Goal: Information Seeking & Learning: Learn about a topic

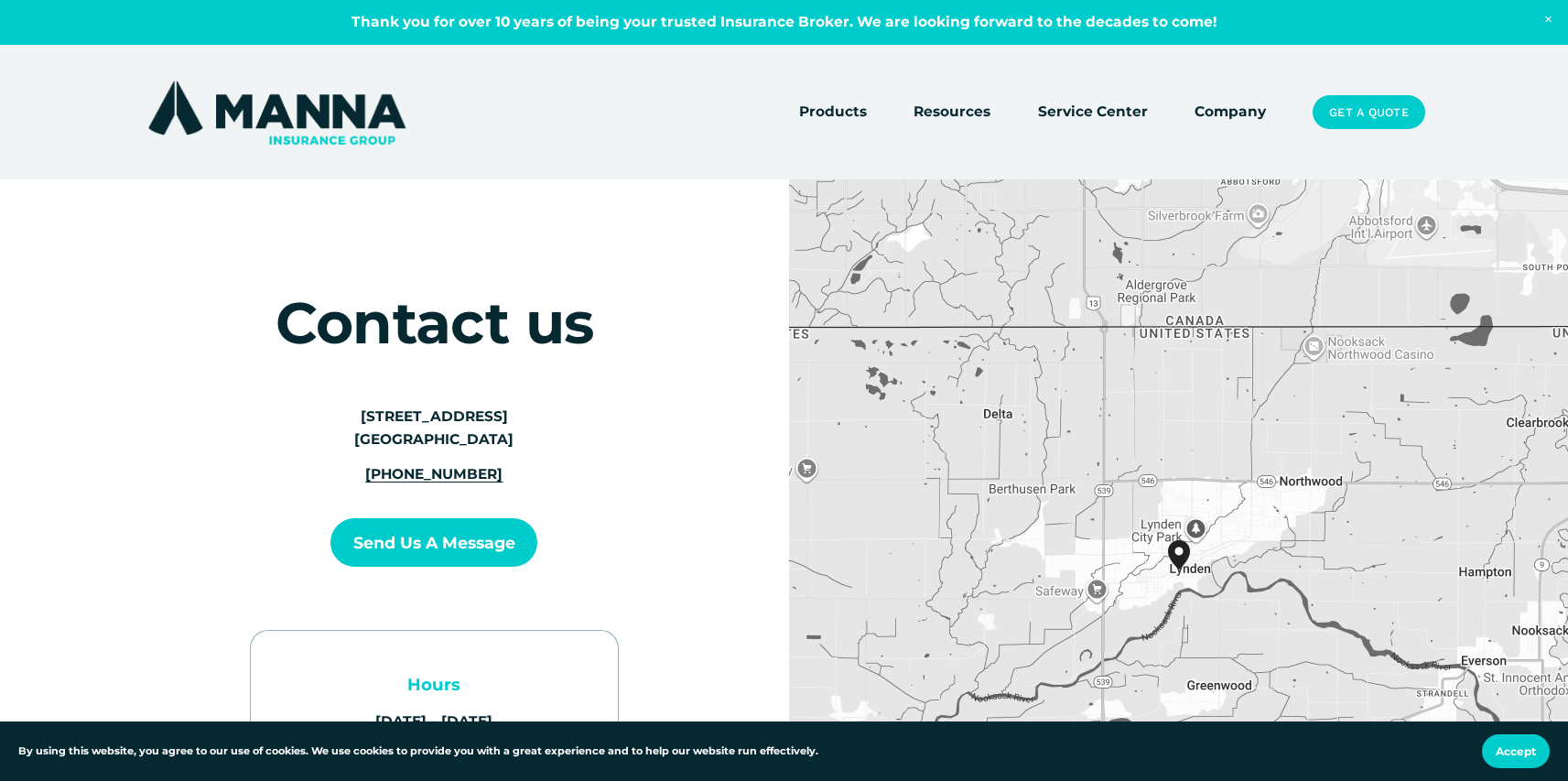
click at [1249, 104] on link "Company" at bounding box center [1230, 112] width 71 height 26
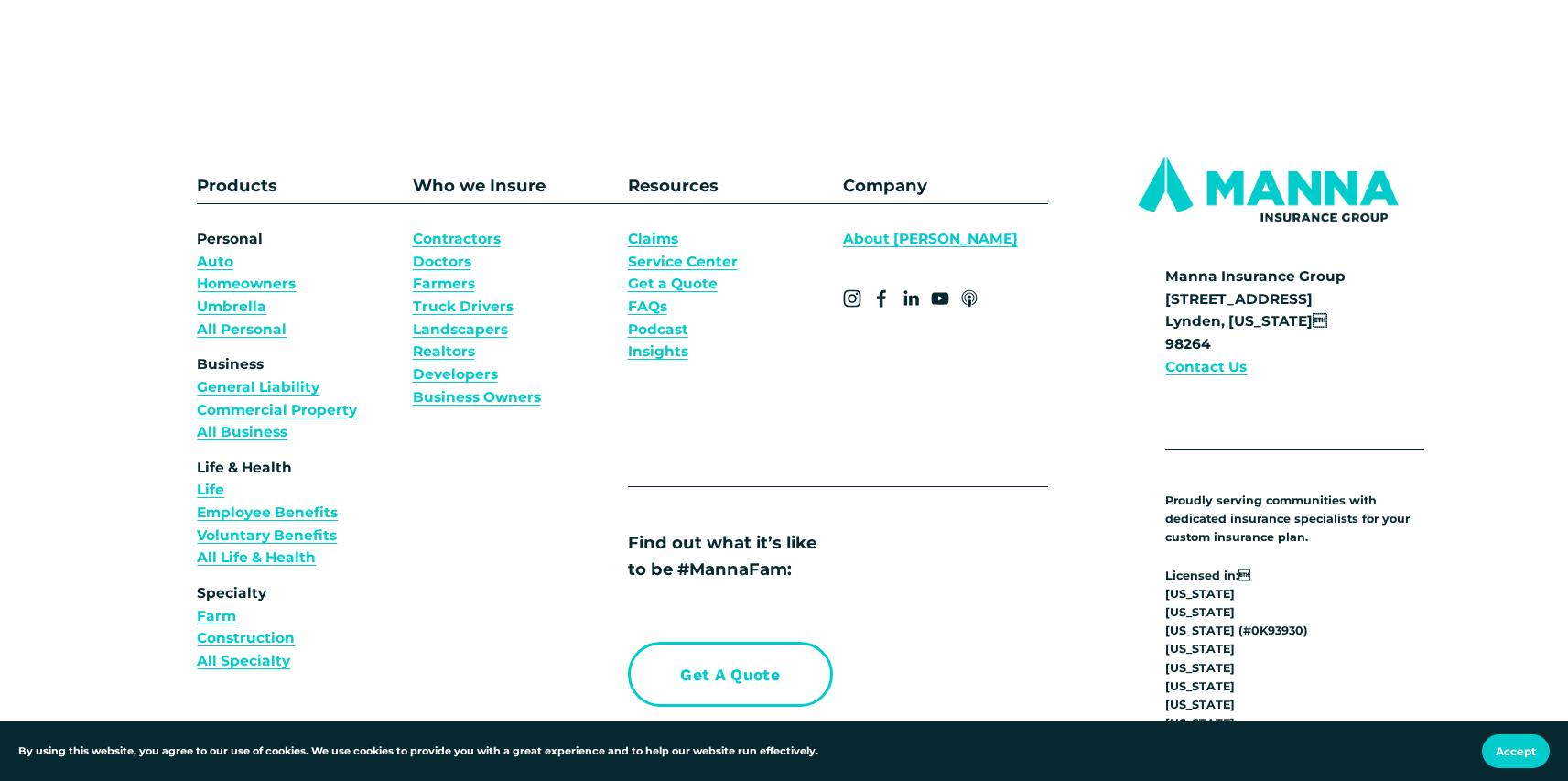
scroll to position [6673, 0]
click at [877, 250] on link "About [PERSON_NAME]" at bounding box center [931, 238] width 175 height 23
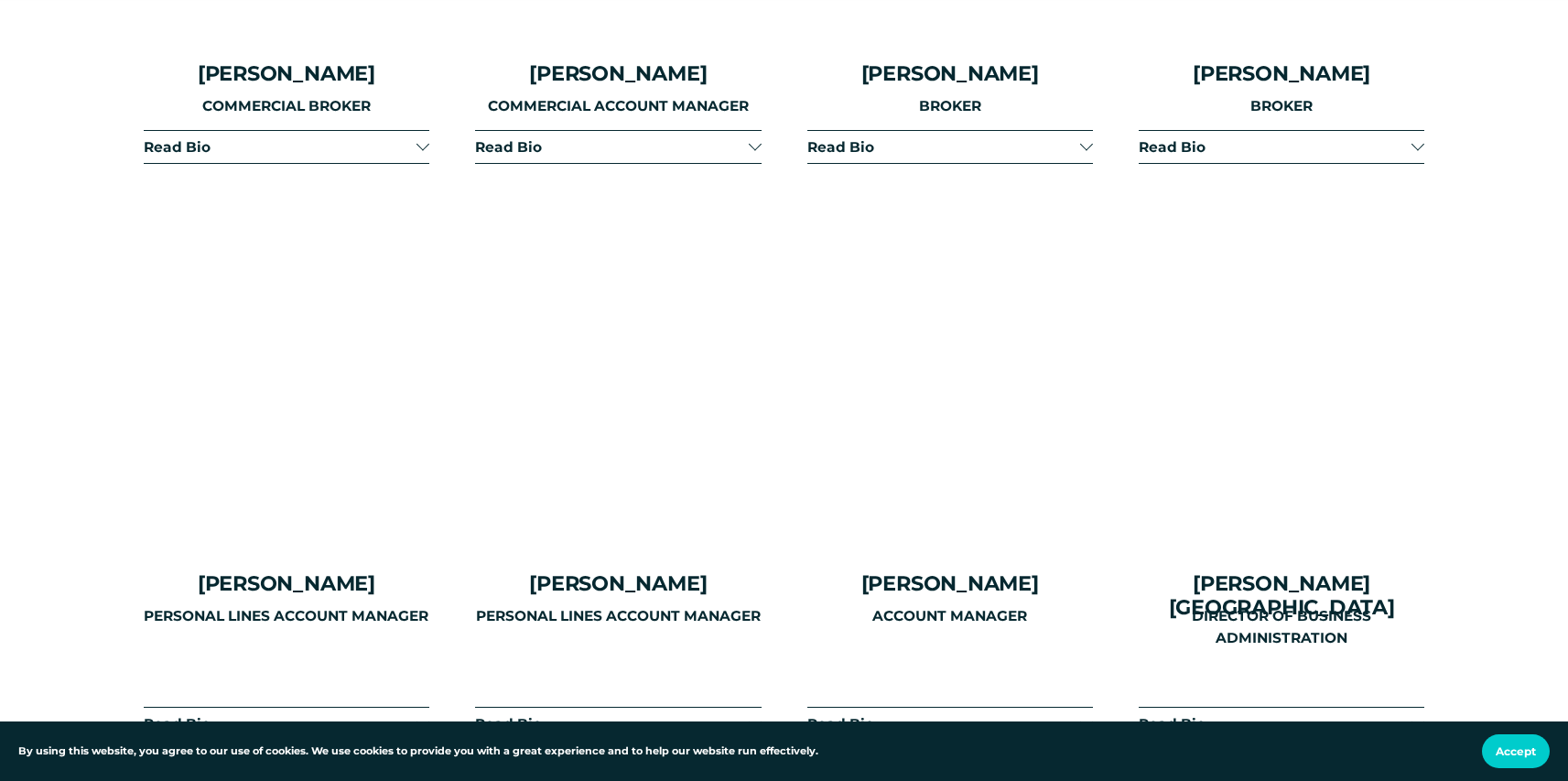
scroll to position [4287, 0]
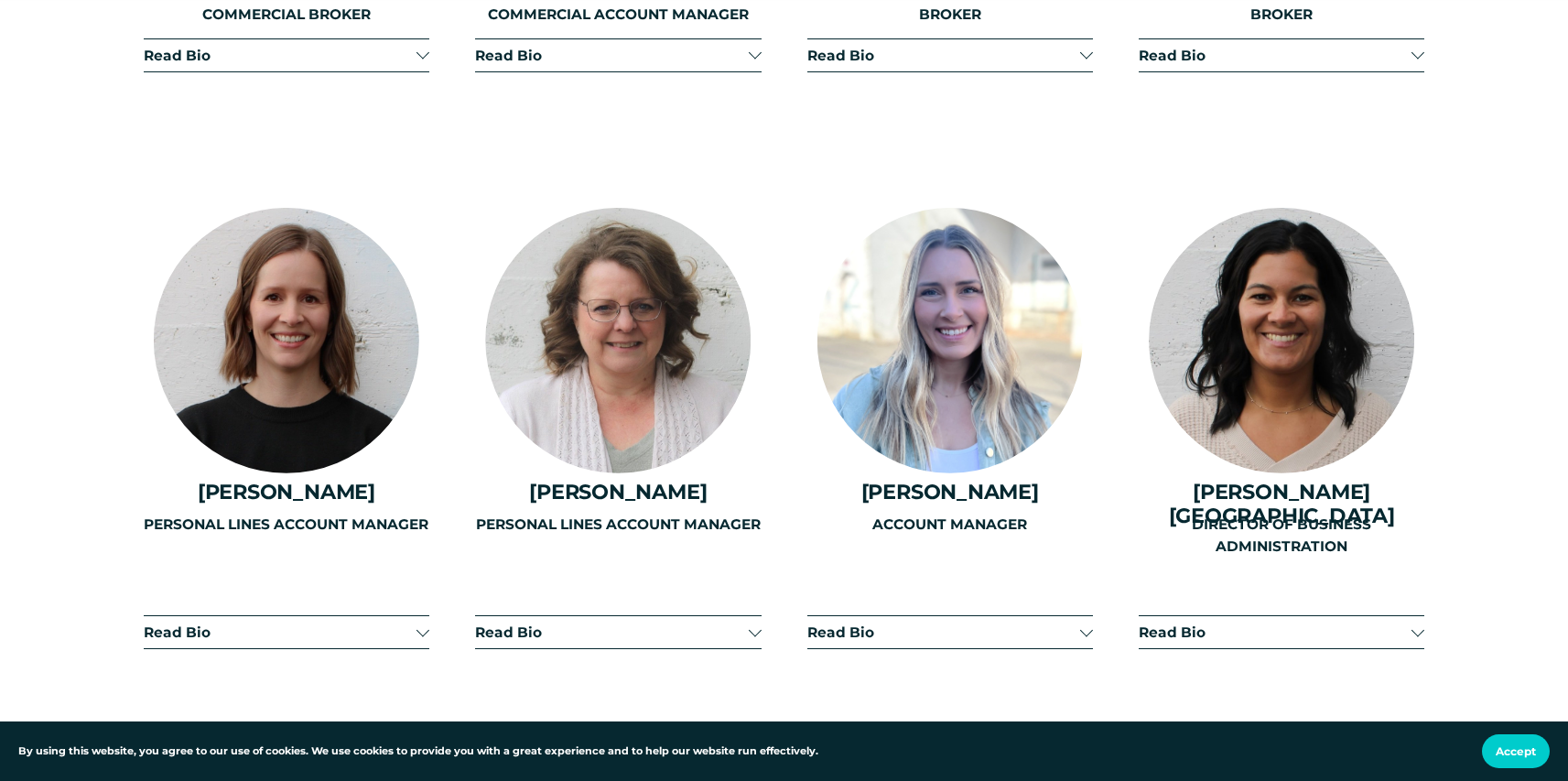
click at [1244, 623] on span "Read Bio" at bounding box center [1275, 632] width 273 height 17
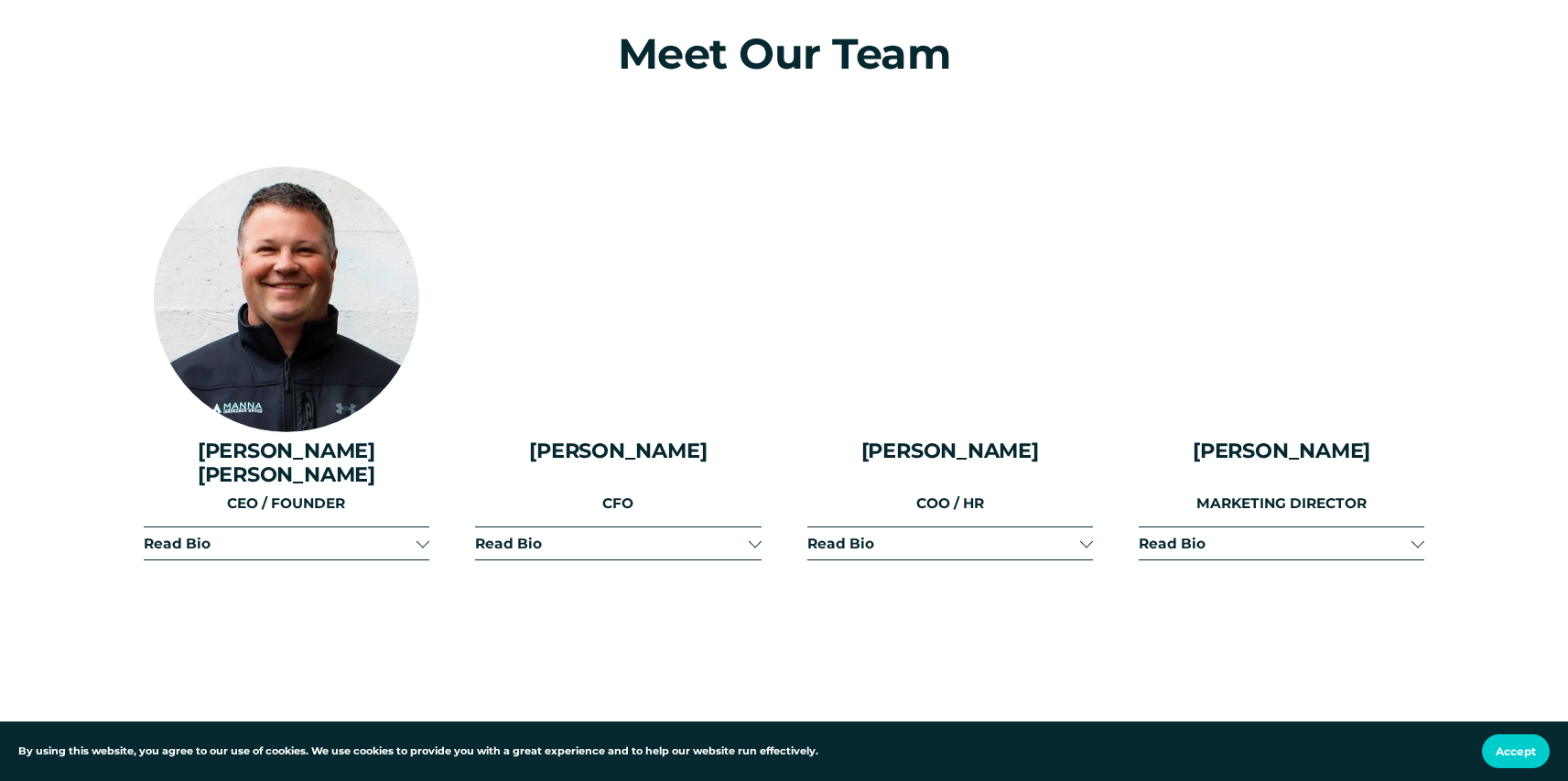
scroll to position [2393, 0]
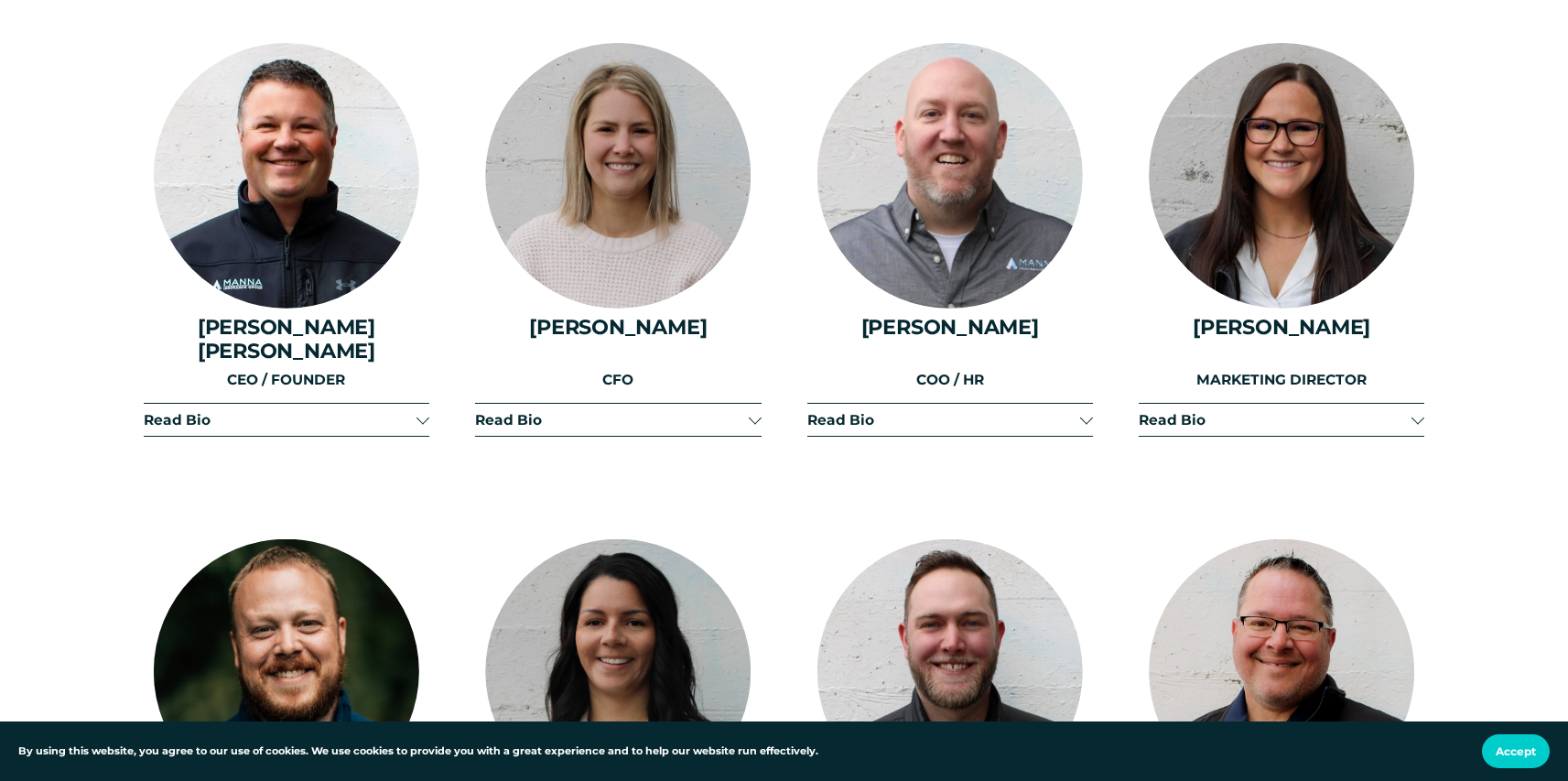
click at [679, 415] on button "Read Bio" at bounding box center [617, 420] width 286 height 32
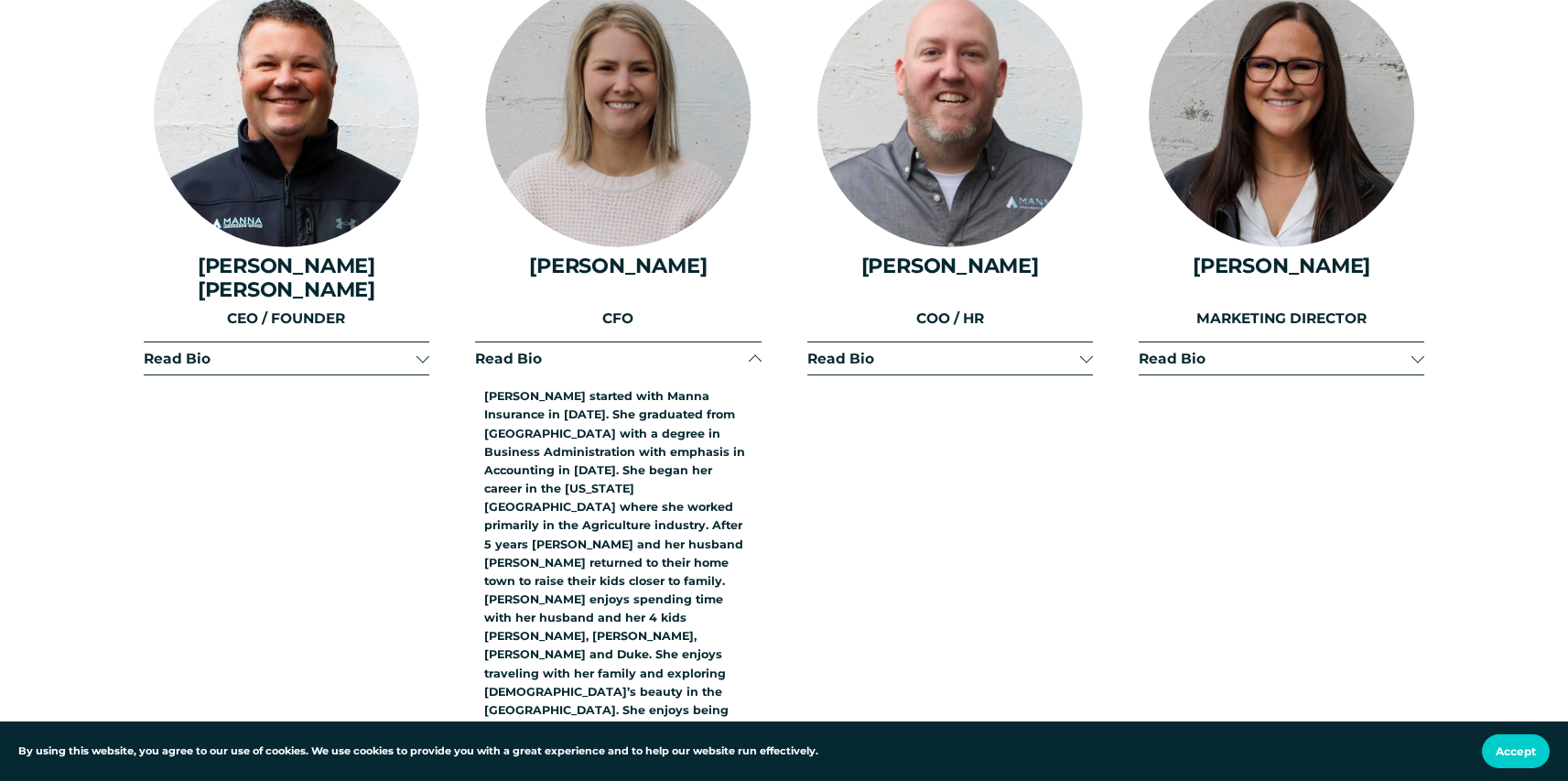
scroll to position [2459, 0]
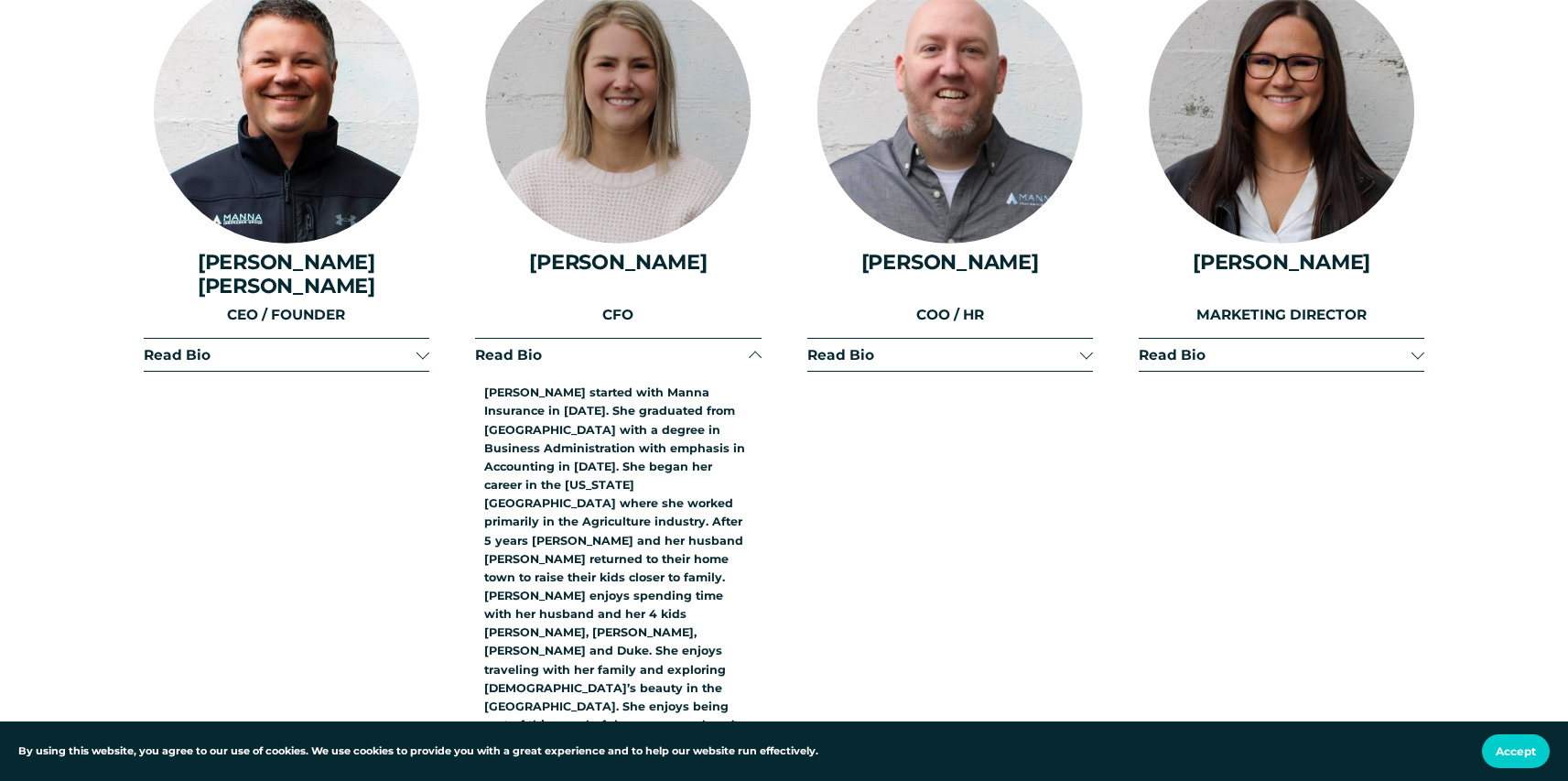
click at [716, 346] on span "Read Bio" at bounding box center [611, 354] width 273 height 17
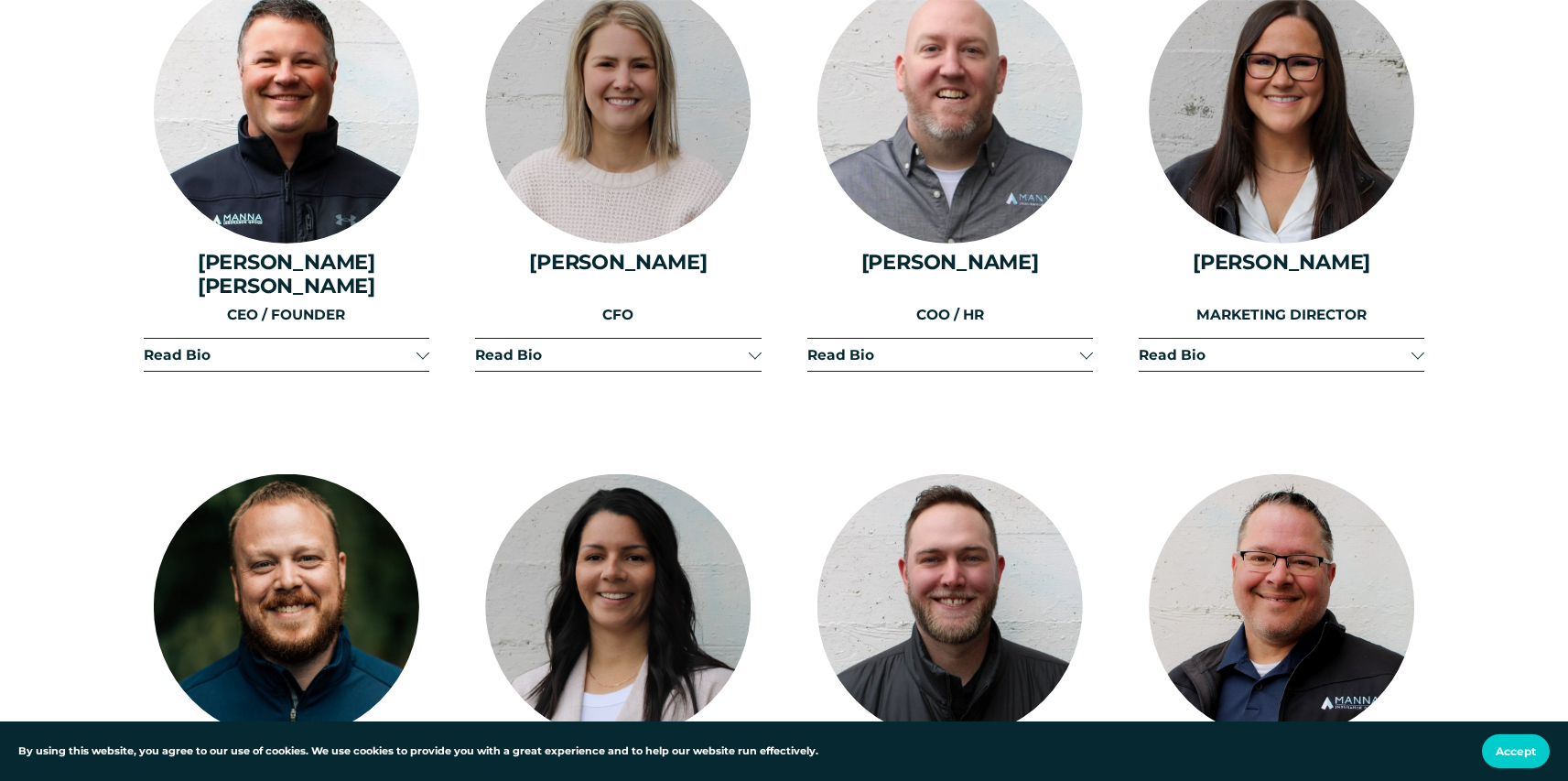
click at [928, 351] on button "Read Bio" at bounding box center [950, 355] width 286 height 32
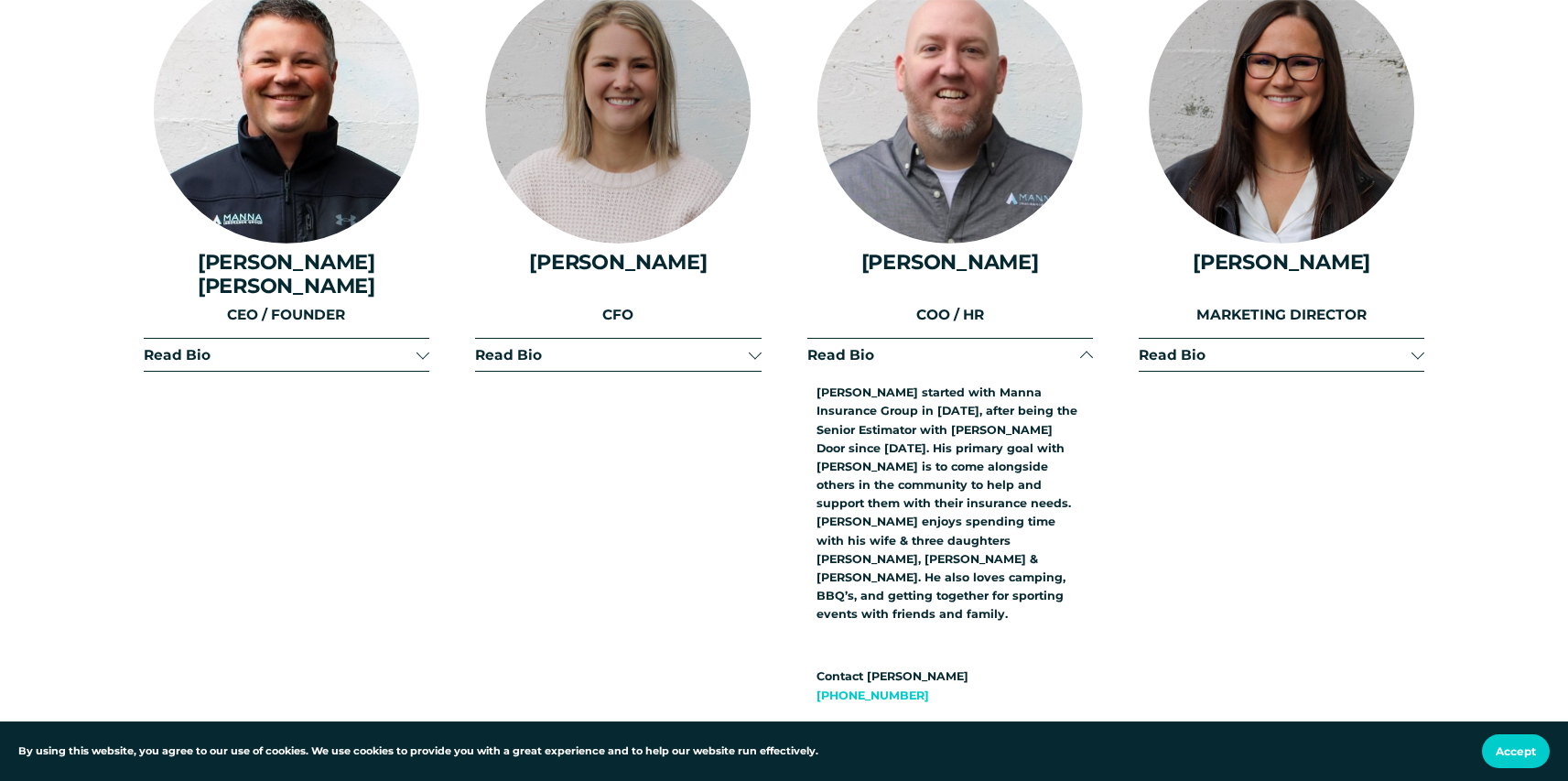
click at [1025, 346] on span "Read Bio" at bounding box center [943, 354] width 273 height 17
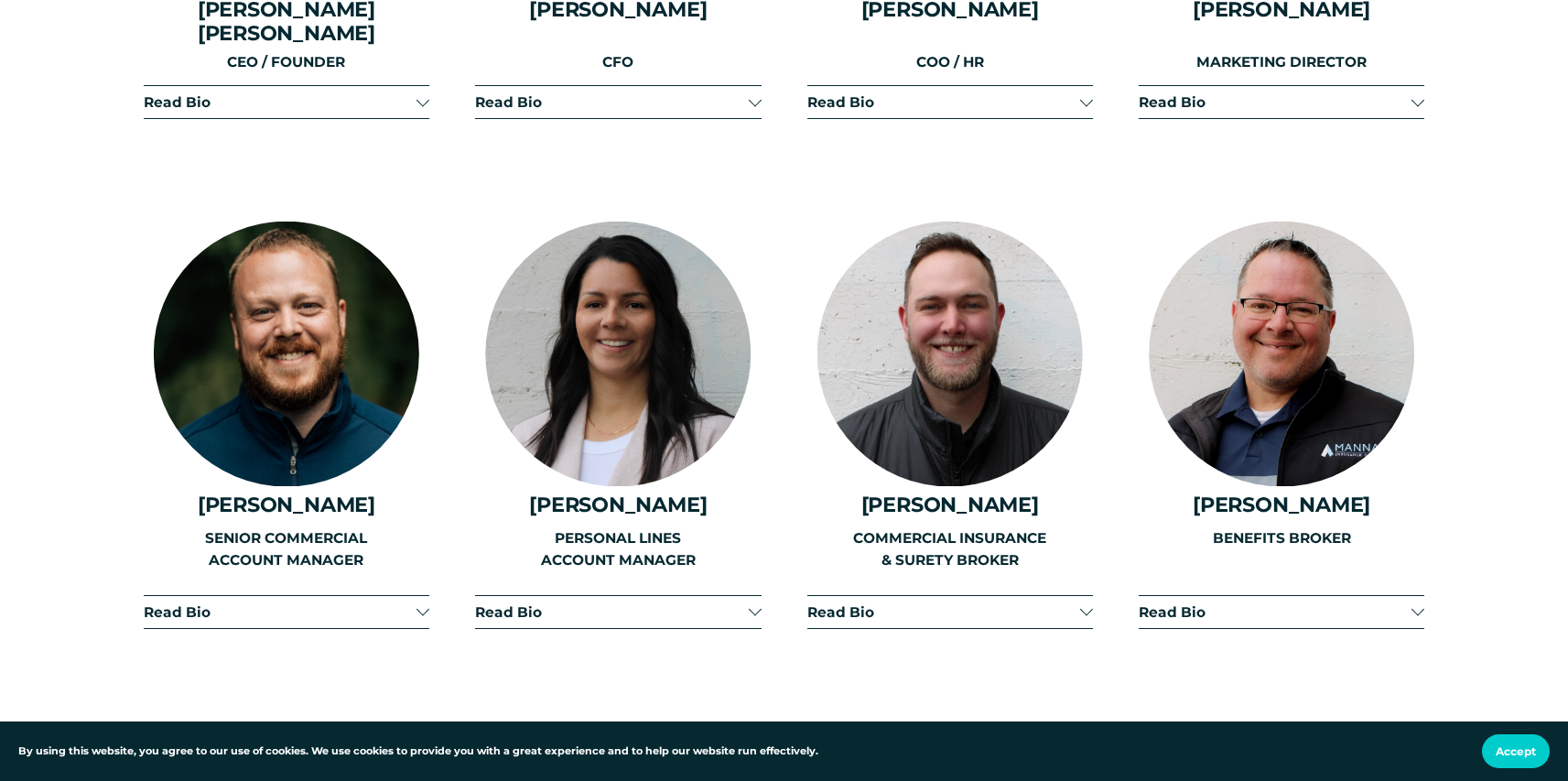
scroll to position [2717, 0]
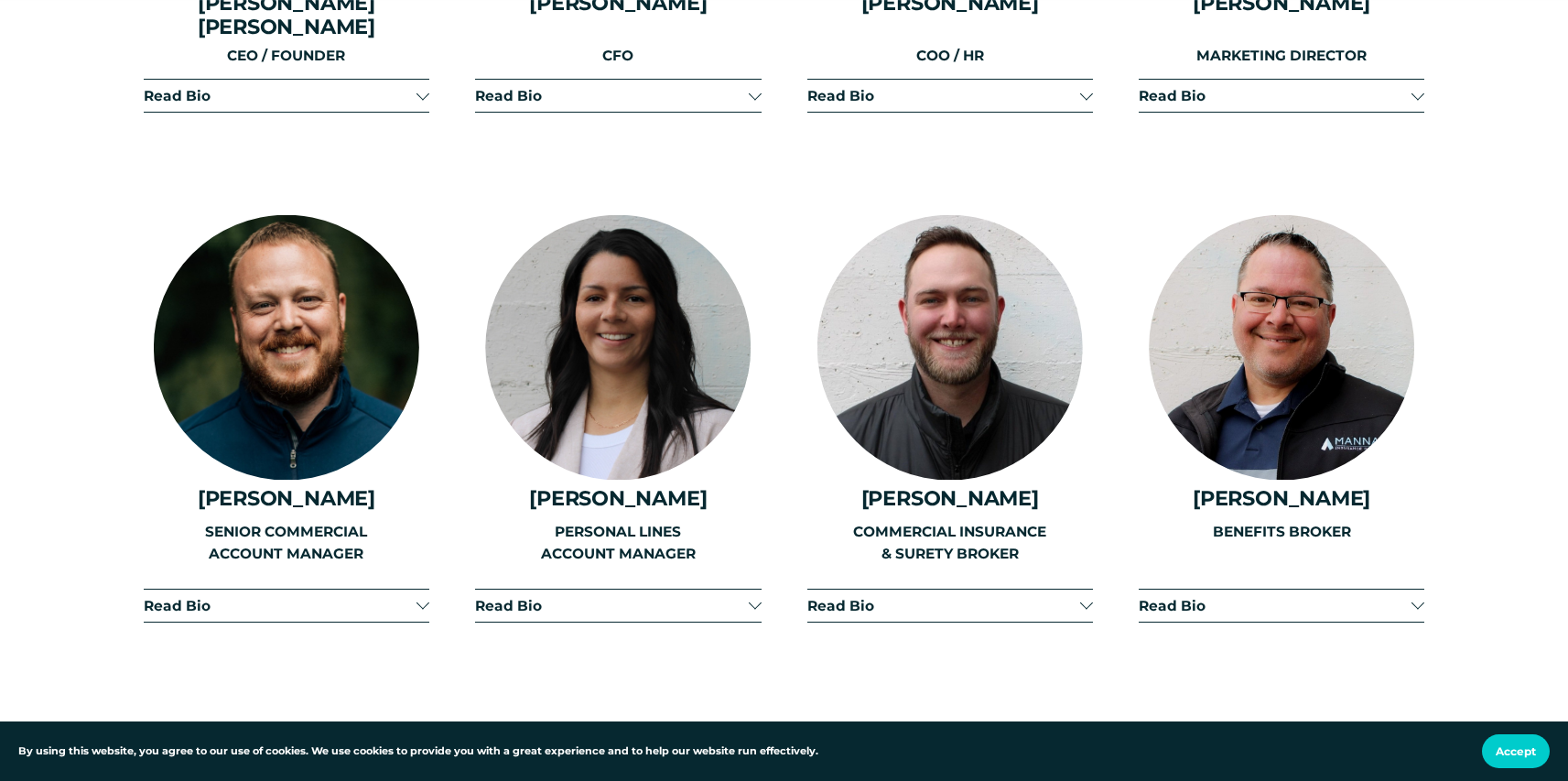
click at [625, 597] on span "Read Bio" at bounding box center [611, 605] width 273 height 17
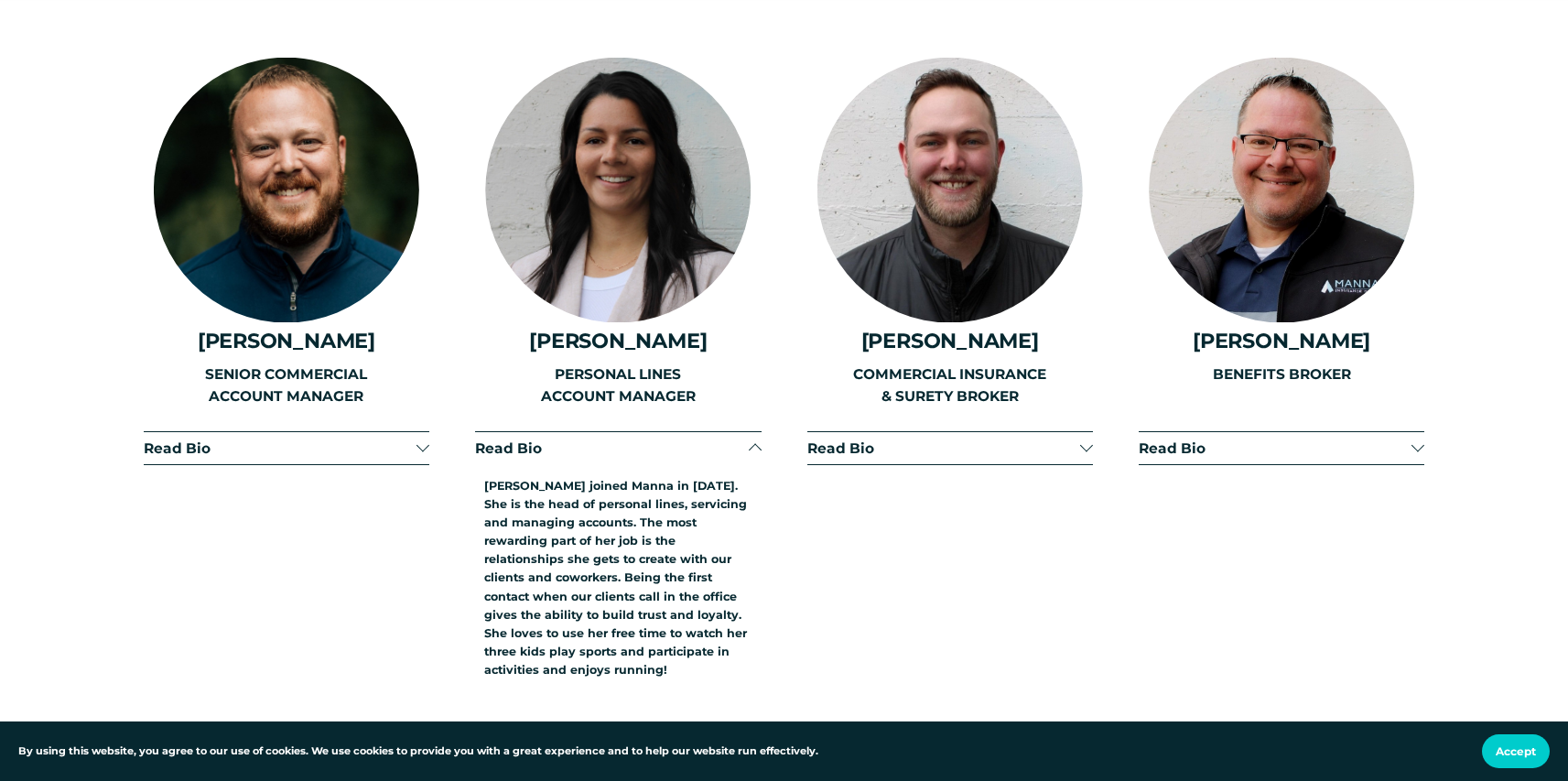
scroll to position [2881, 0]
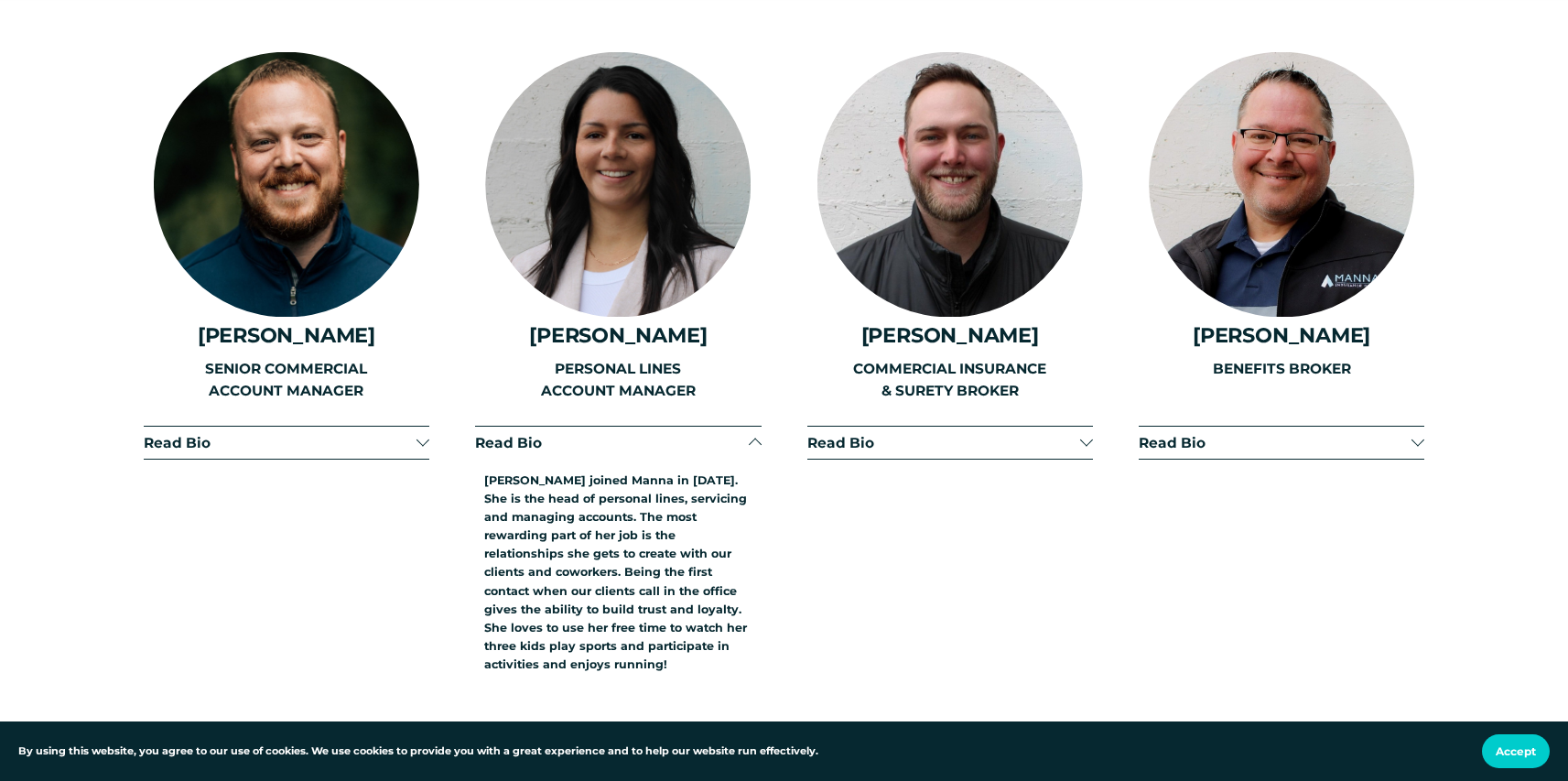
click at [711, 434] on span "Read Bio" at bounding box center [611, 443] width 273 height 17
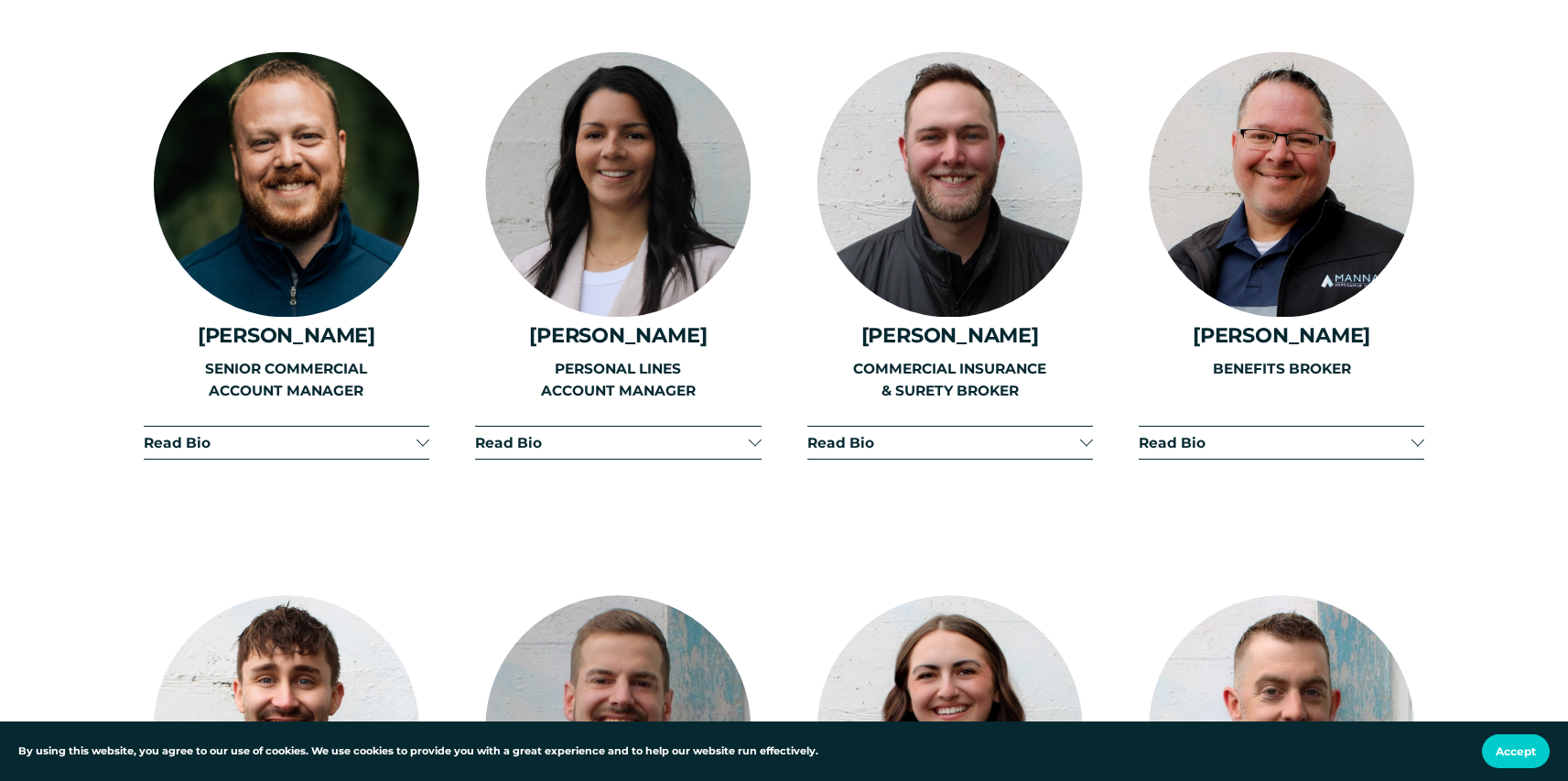
click at [886, 427] on button "Read Bio" at bounding box center [950, 443] width 286 height 32
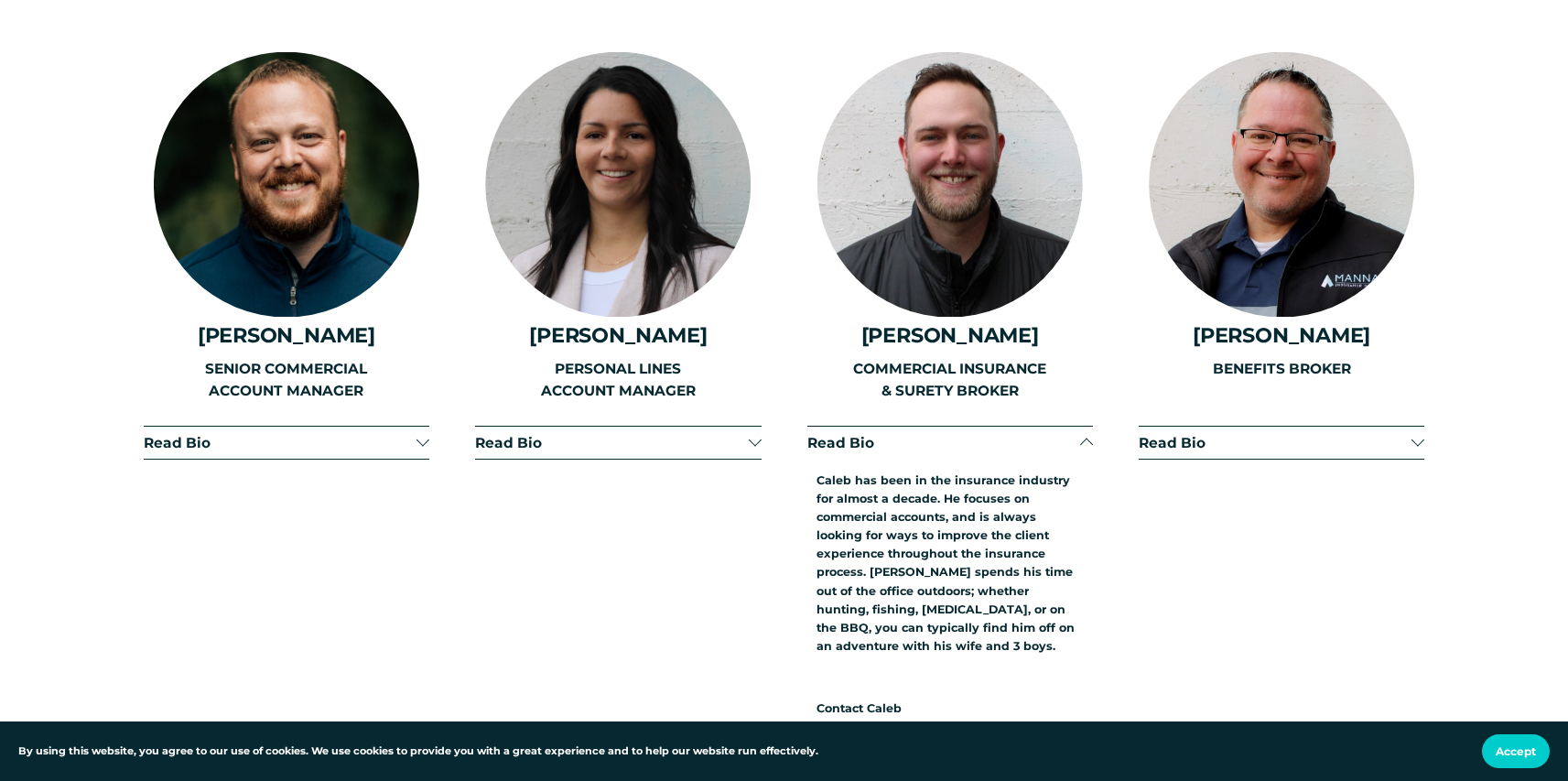
click at [1053, 434] on span "Read Bio" at bounding box center [943, 443] width 273 height 17
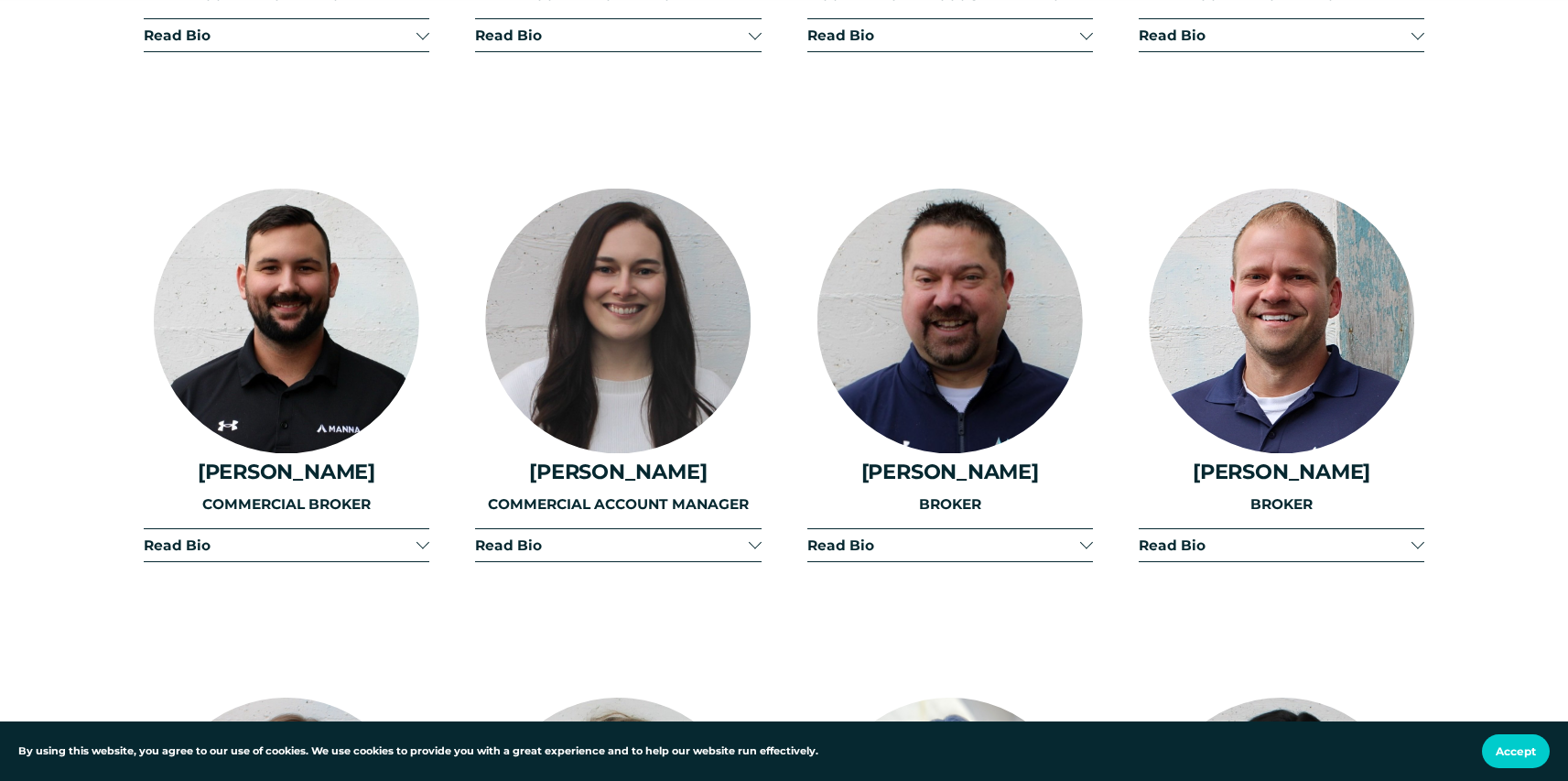
scroll to position [3828, 0]
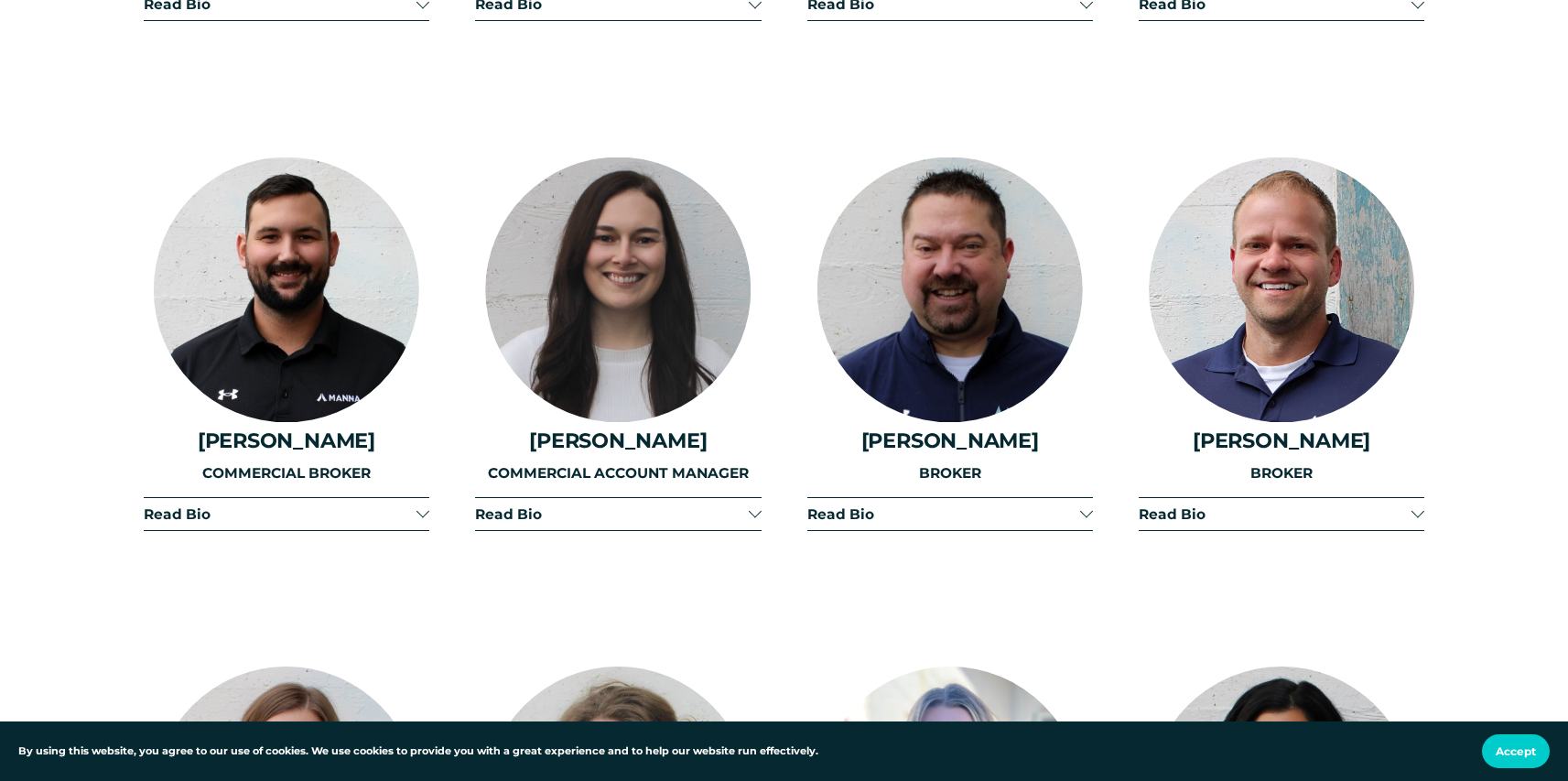
click at [1227, 505] on span "Read Bio" at bounding box center [1275, 514] width 273 height 17
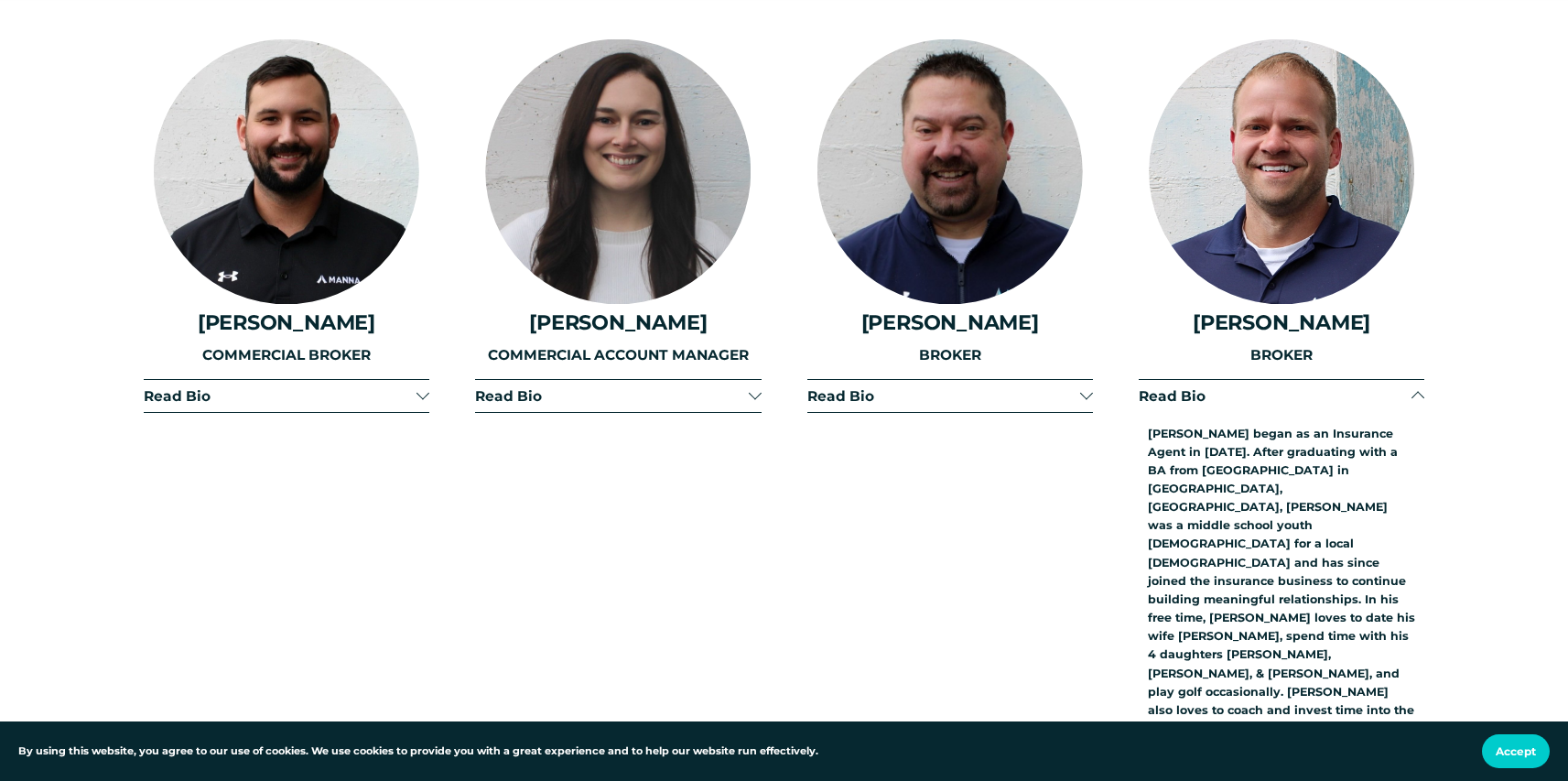
scroll to position [3948, 0]
click at [1199, 387] on span "Read Bio" at bounding box center [1275, 395] width 273 height 17
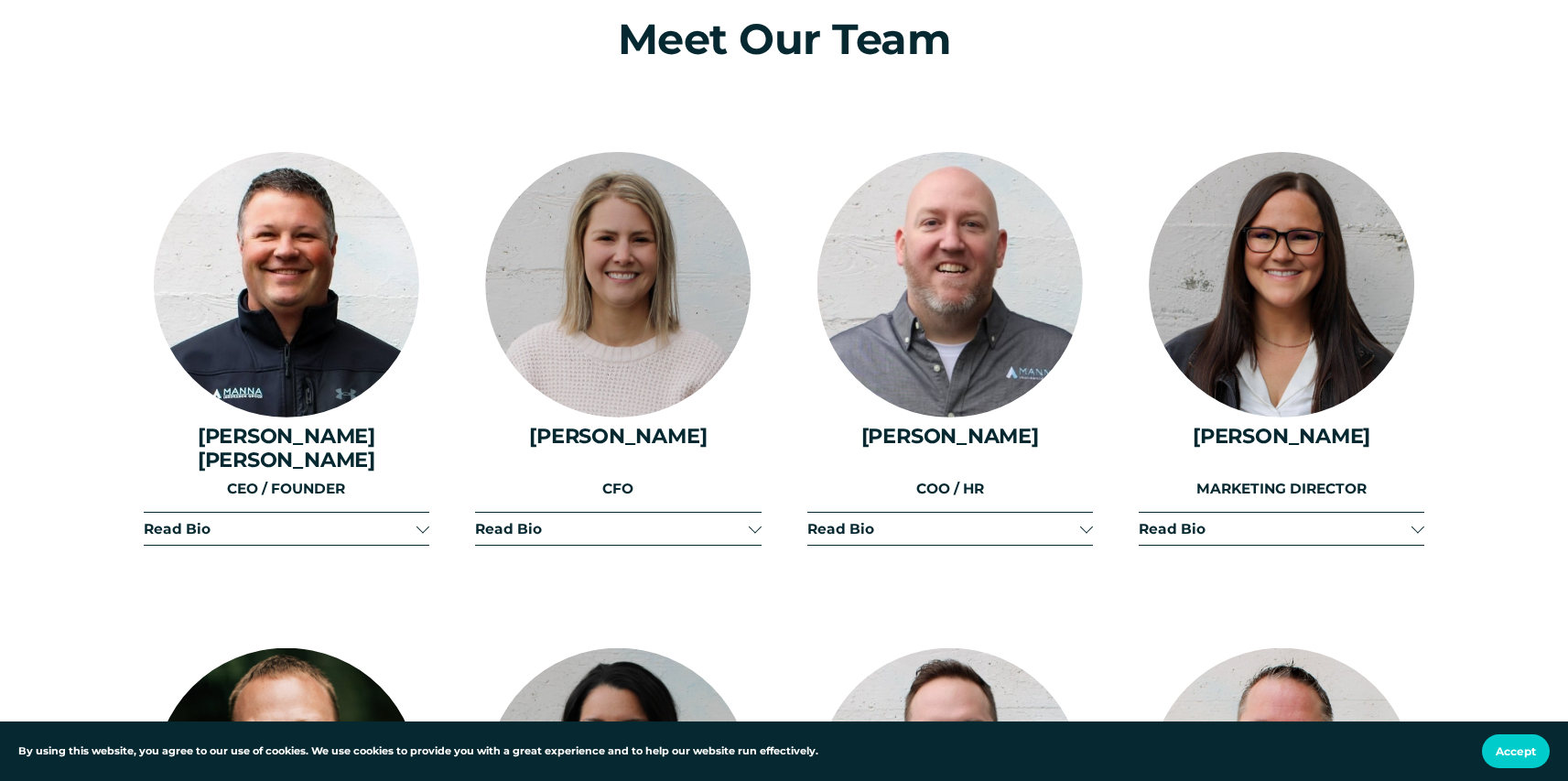
scroll to position [2289, 0]
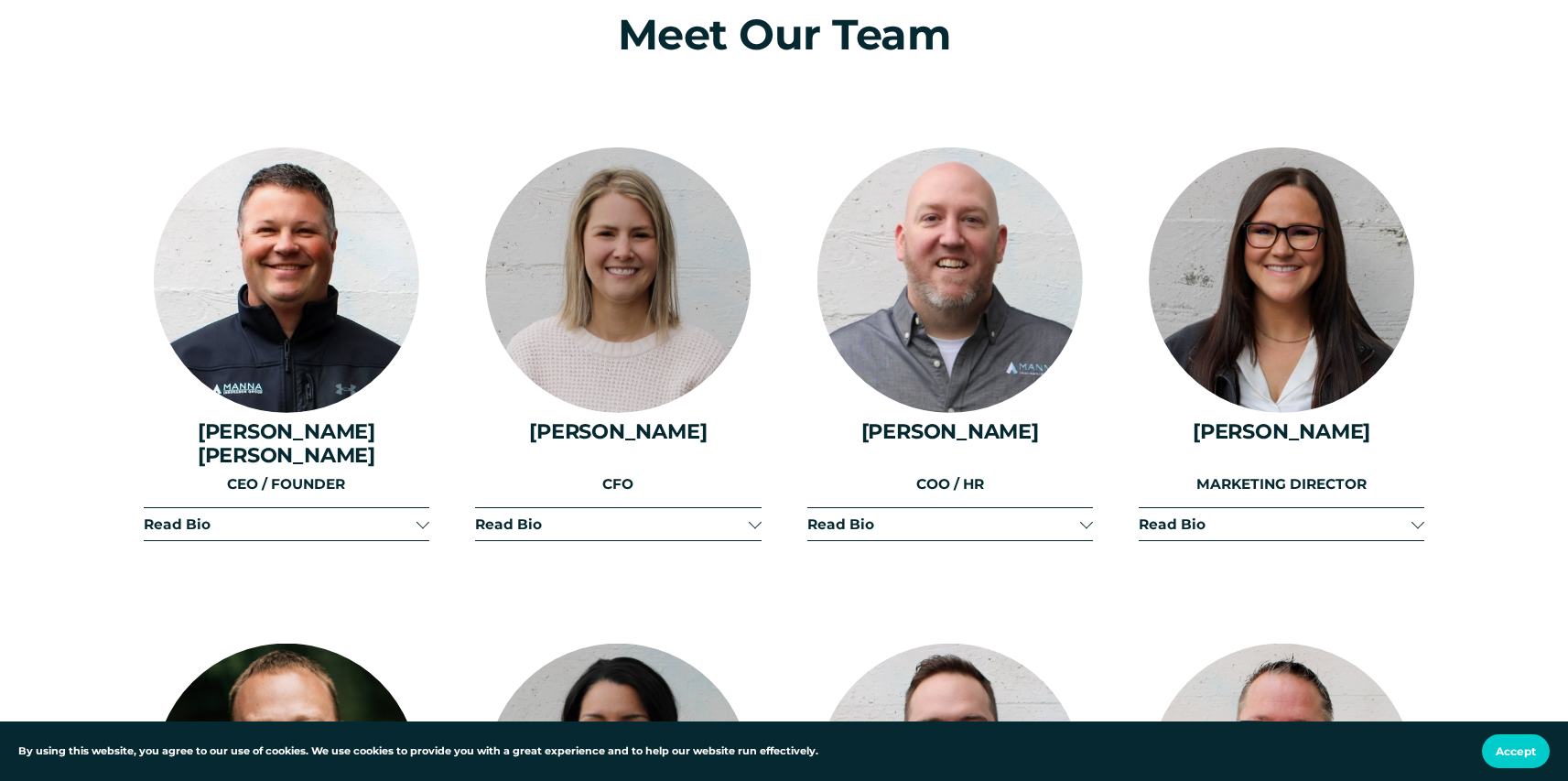
click at [371, 516] on span "Read Bio" at bounding box center [279, 524] width 273 height 17
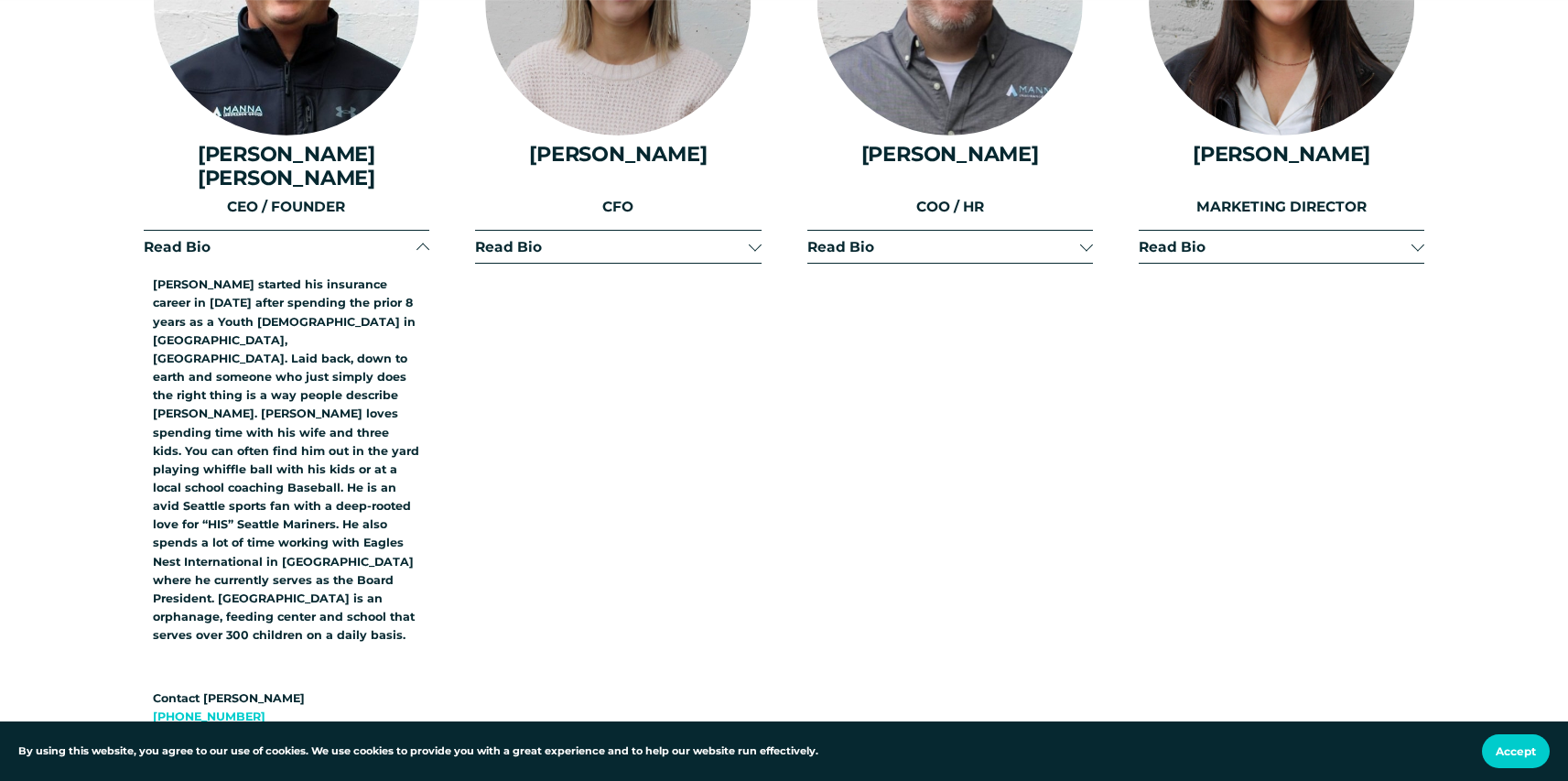
scroll to position [2565, 0]
